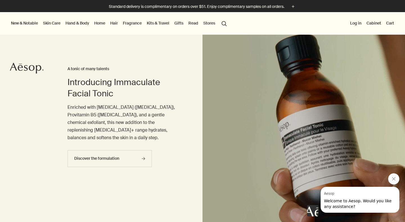
click at [395, 176] on button "Close message from Aesop" at bounding box center [393, 178] width 11 height 11
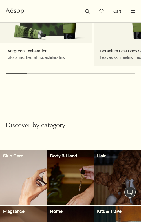
scroll to position [359, 0]
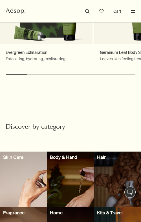
click at [133, 12] on button "Menu" at bounding box center [132, 11] width 7 height 7
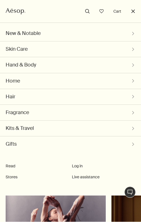
click at [133, 12] on button "Close" at bounding box center [132, 11] width 7 height 7
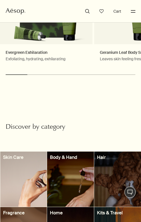
click at [133, 12] on button "Menu" at bounding box center [132, 11] width 7 height 7
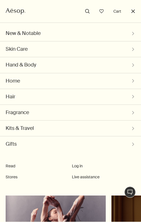
click at [133, 12] on button "Close" at bounding box center [132, 11] width 7 height 7
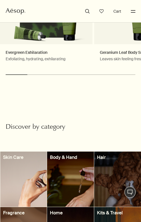
click at [133, 12] on button "Menu" at bounding box center [132, 11] width 7 height 7
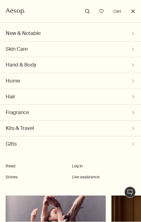
click at [133, 12] on button "Close" at bounding box center [132, 11] width 7 height 7
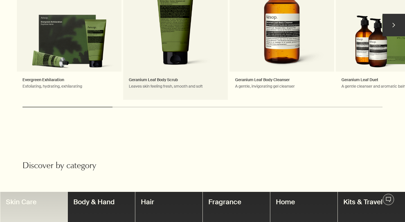
scroll to position [320, 0]
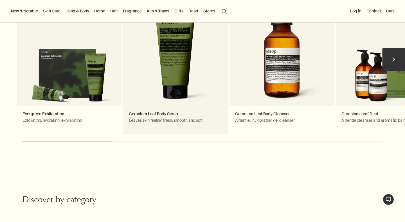
click at [171, 90] on link "Geranium Leaf Body Scrub Leaves skin feeling fresh, smooth and soft" at bounding box center [175, 62] width 105 height 144
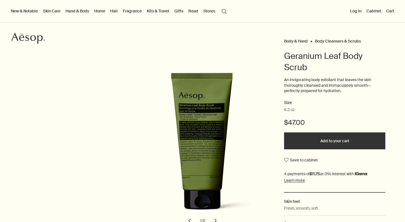
click at [102, 13] on link "Home" at bounding box center [99, 10] width 13 height 7
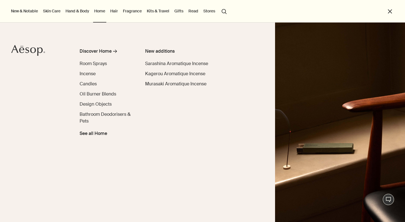
click at [104, 13] on link "Home" at bounding box center [99, 10] width 13 height 7
click at [388, 10] on button "close" at bounding box center [390, 11] width 6 height 6
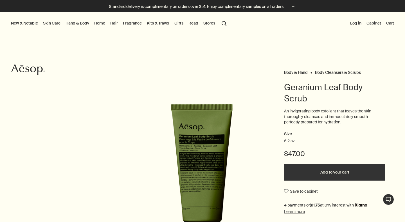
click at [35, 70] on icon at bounding box center [33, 69] width 6 height 6
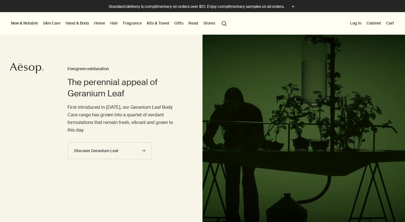
scroll to position [148, 0]
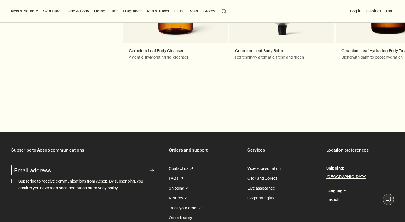
scroll to position [1158, 0]
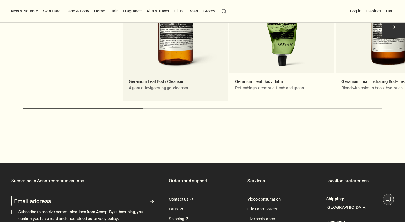
click at [182, 63] on link "Geranium Leaf Body Cleanser A gentle, invigorating gel cleanser Notable formula…" at bounding box center [175, 30] width 105 height 144
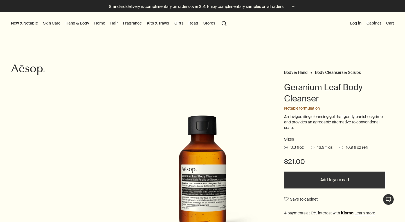
click at [32, 75] on icon "Aesop" at bounding box center [28, 69] width 34 height 11
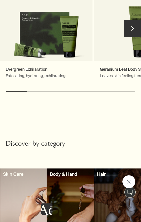
scroll to position [343, 0]
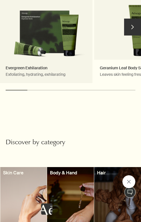
click at [60, 41] on link "Evergreen Exhilaration Exfoliating, hydrating, exhilarating New addition" at bounding box center [46, 35] width 92 height 95
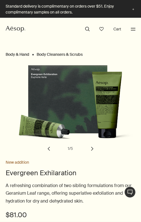
click at [16, 26] on icon "Aesop" at bounding box center [16, 29] width 20 height 6
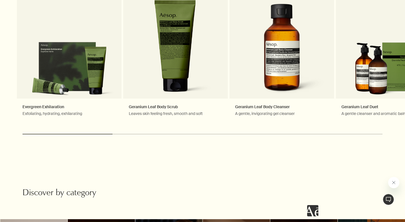
scroll to position [328, 0]
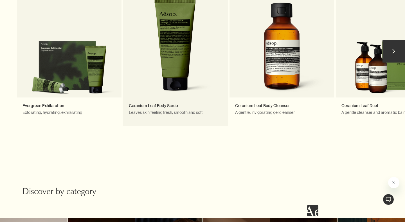
click at [140, 59] on link "Geranium Leaf Body Scrub Leaves skin feeling fresh, smooth and soft" at bounding box center [175, 54] width 105 height 144
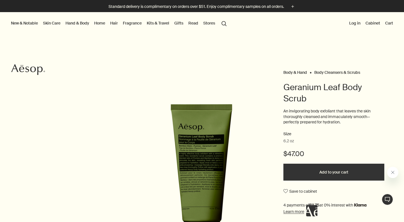
click at [27, 67] on icon "Aesop" at bounding box center [28, 69] width 34 height 11
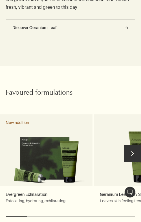
scroll to position [222, 0]
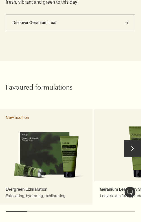
click at [57, 160] on link "Evergreen Exhilaration Exfoliating, hydrating, exhilarating New addition" at bounding box center [46, 156] width 92 height 95
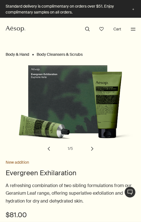
click at [22, 28] on icon "Aesop" at bounding box center [16, 29] width 20 height 6
